Goal: Task Accomplishment & Management: Manage account settings

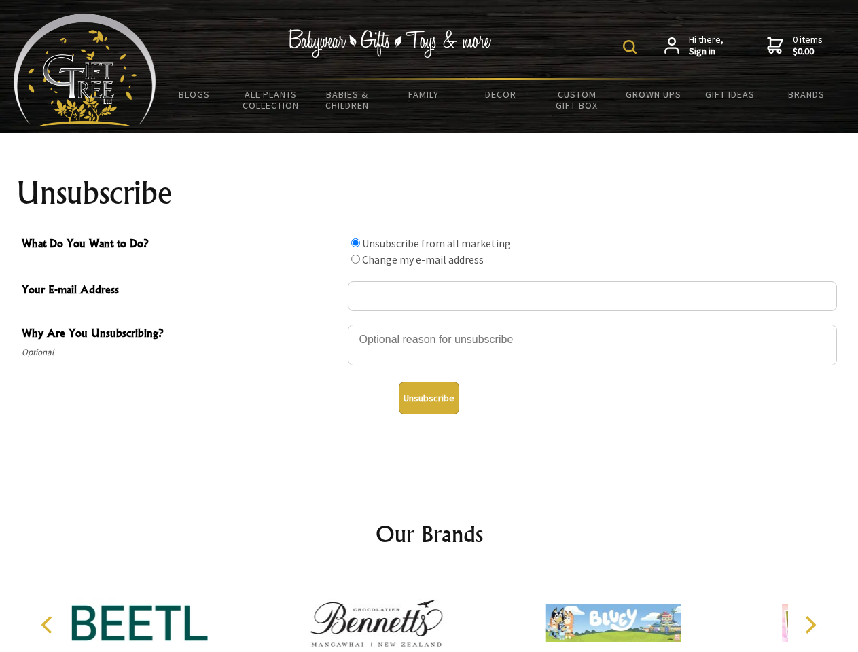
click at [632, 47] on img at bounding box center [630, 47] width 14 height 14
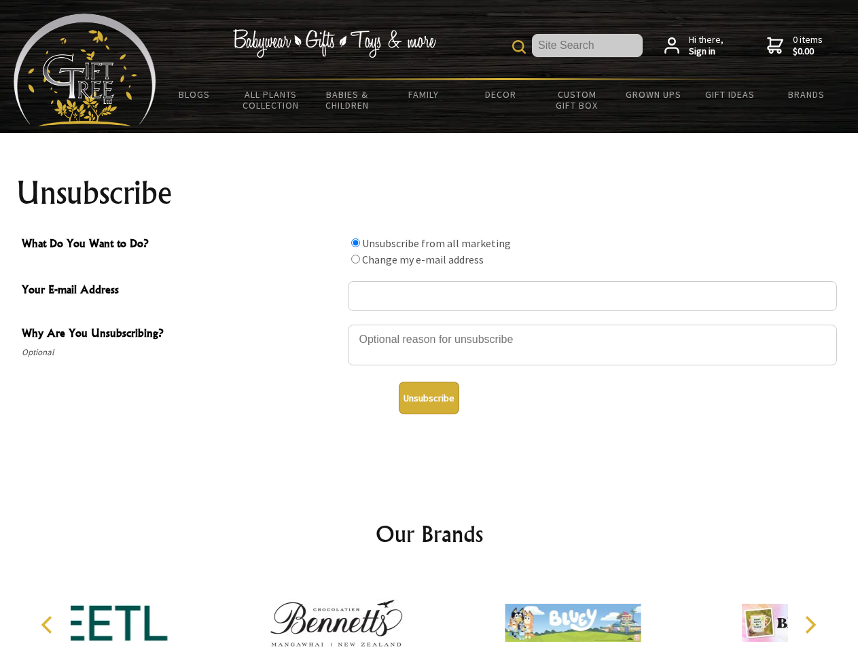
click at [429, 324] on div at bounding box center [592, 347] width 489 height 48
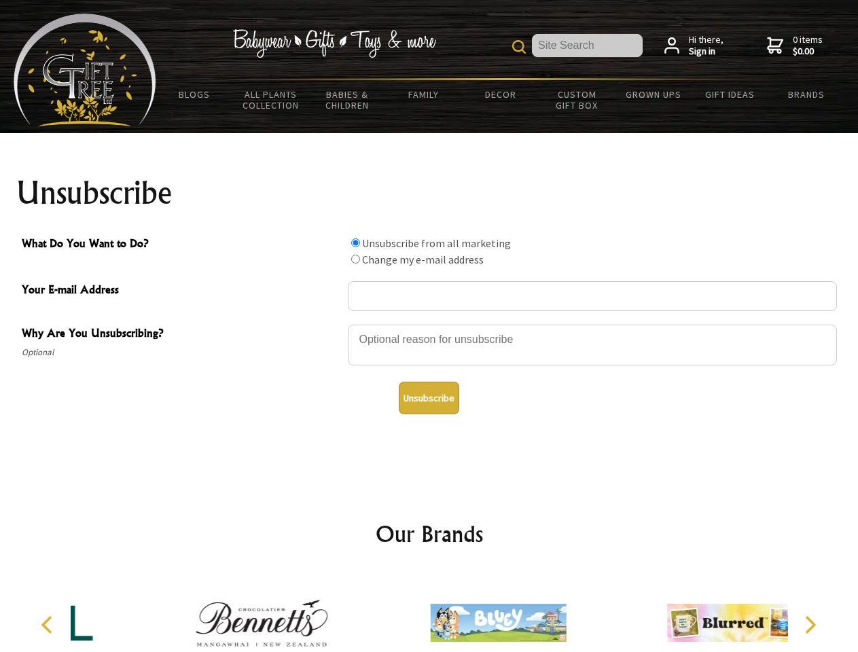
click at [355, 243] on input "What Do You Want to Do?" at bounding box center [355, 242] width 9 height 9
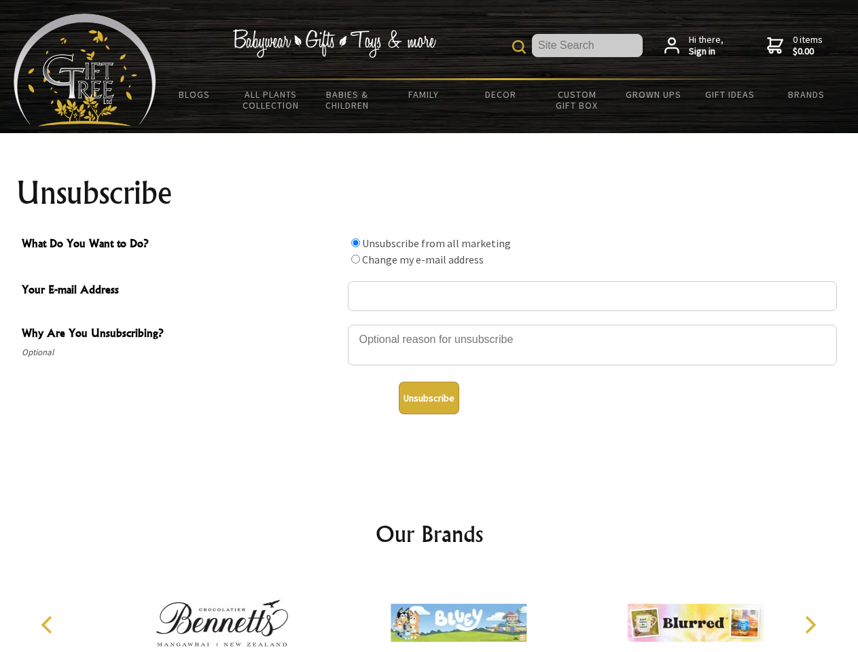
click at [355, 259] on input "What Do You Want to Do?" at bounding box center [355, 259] width 9 height 9
radio input "true"
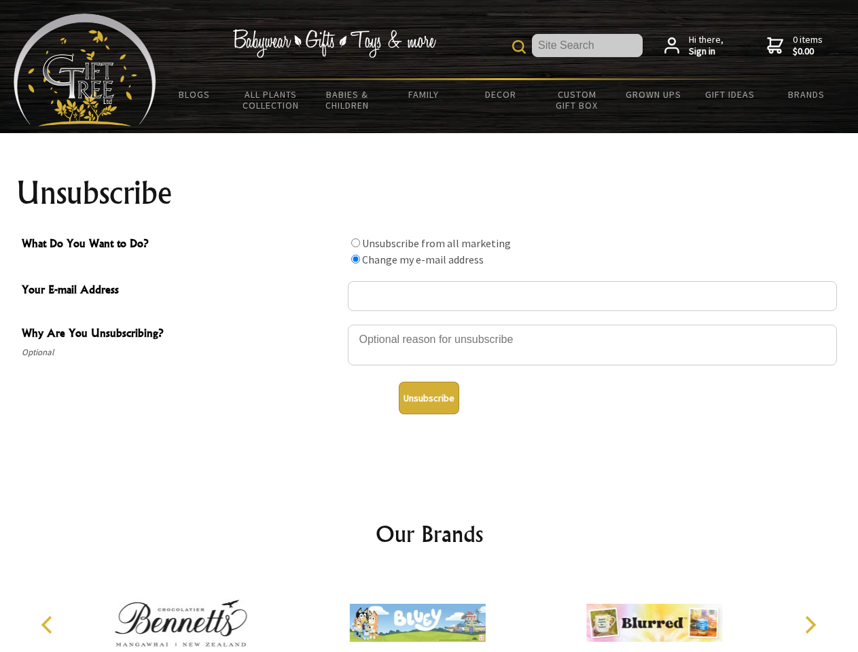
click at [429, 398] on button "Unsubscribe" at bounding box center [429, 398] width 60 height 33
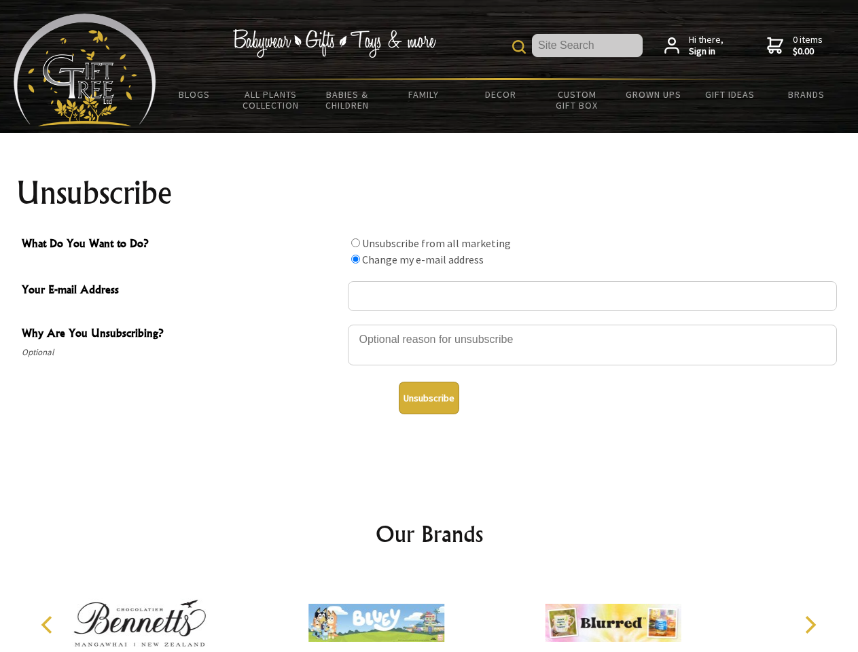
click at [429, 612] on img at bounding box center [376, 623] width 136 height 102
click at [49, 625] on icon "Previous" at bounding box center [48, 625] width 18 height 18
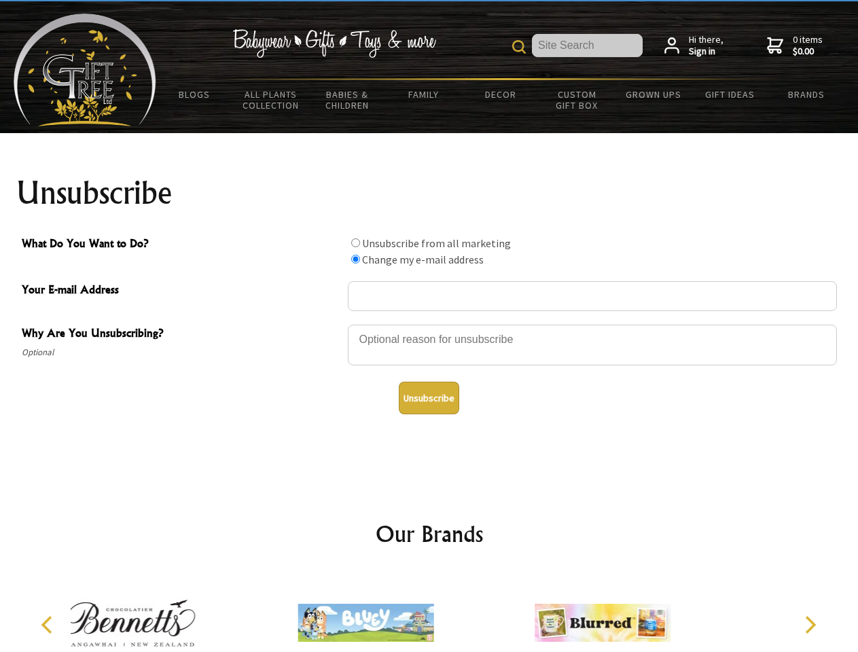
click at [810, 625] on icon "Next" at bounding box center [809, 625] width 18 height 18
